Goal: Check status: Check status

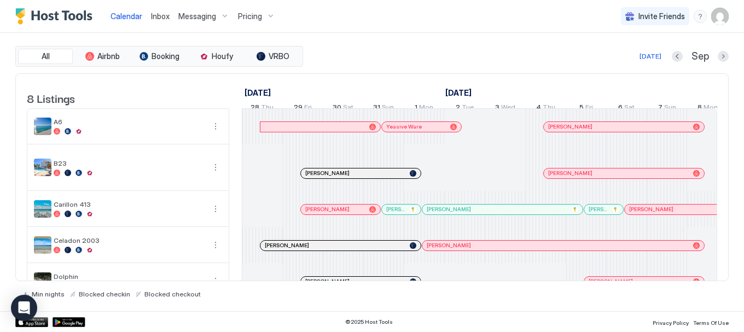
scroll to position [0, 602]
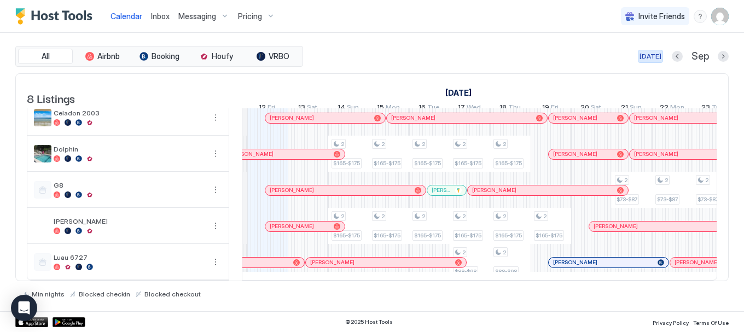
click at [654, 60] on div "[DATE]" at bounding box center [651, 56] width 22 height 10
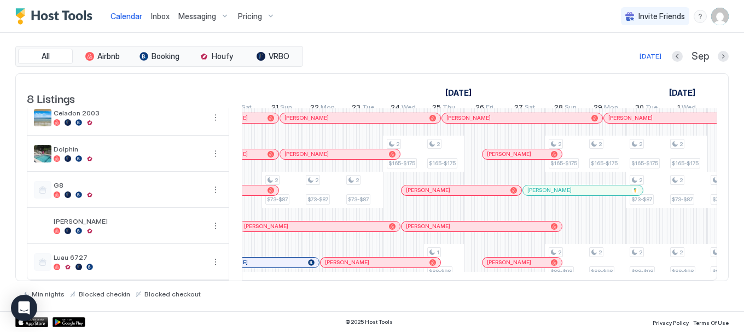
scroll to position [0, 0]
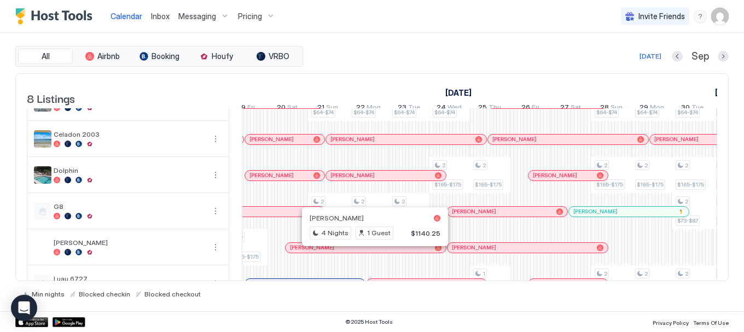
click at [371, 252] on div at bounding box center [371, 247] width 9 height 9
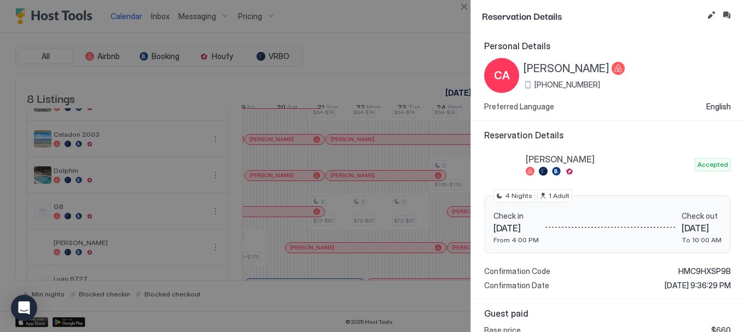
click at [573, 69] on span "[PERSON_NAME]" at bounding box center [567, 69] width 86 height 14
click at [464, 5] on button "Close" at bounding box center [463, 6] width 13 height 13
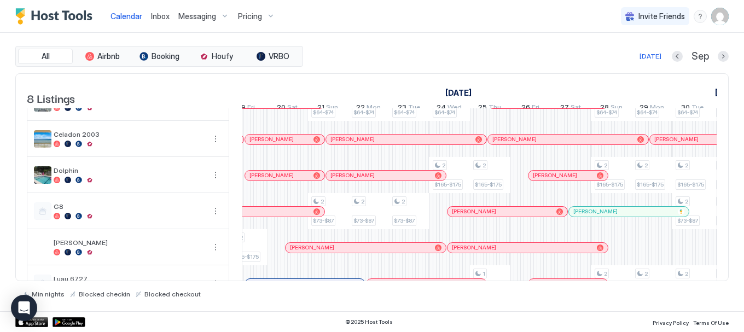
click at [471, 252] on div at bounding box center [471, 247] width 9 height 9
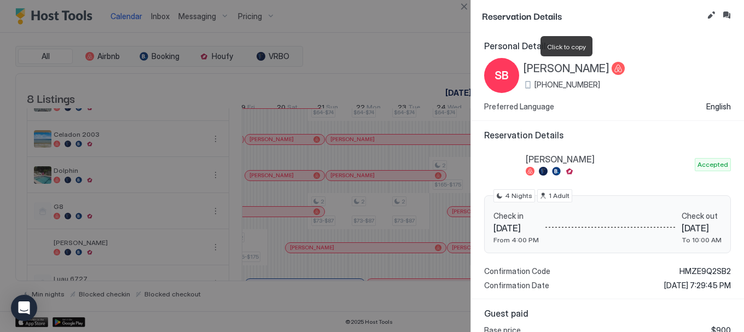
click at [571, 65] on span "[PERSON_NAME]" at bounding box center [567, 69] width 86 height 14
click at [466, 7] on button "Close" at bounding box center [463, 6] width 13 height 13
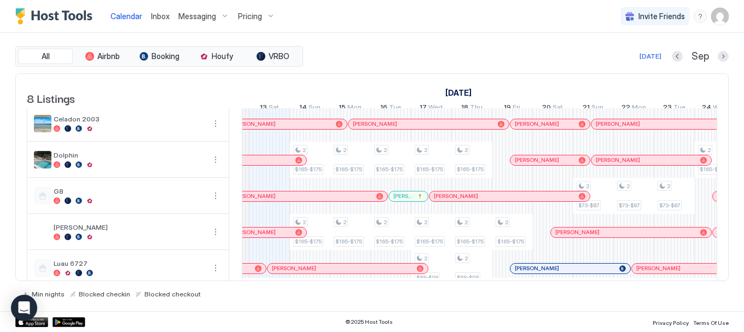
scroll to position [133, 0]
